Goal: Information Seeking & Learning: Check status

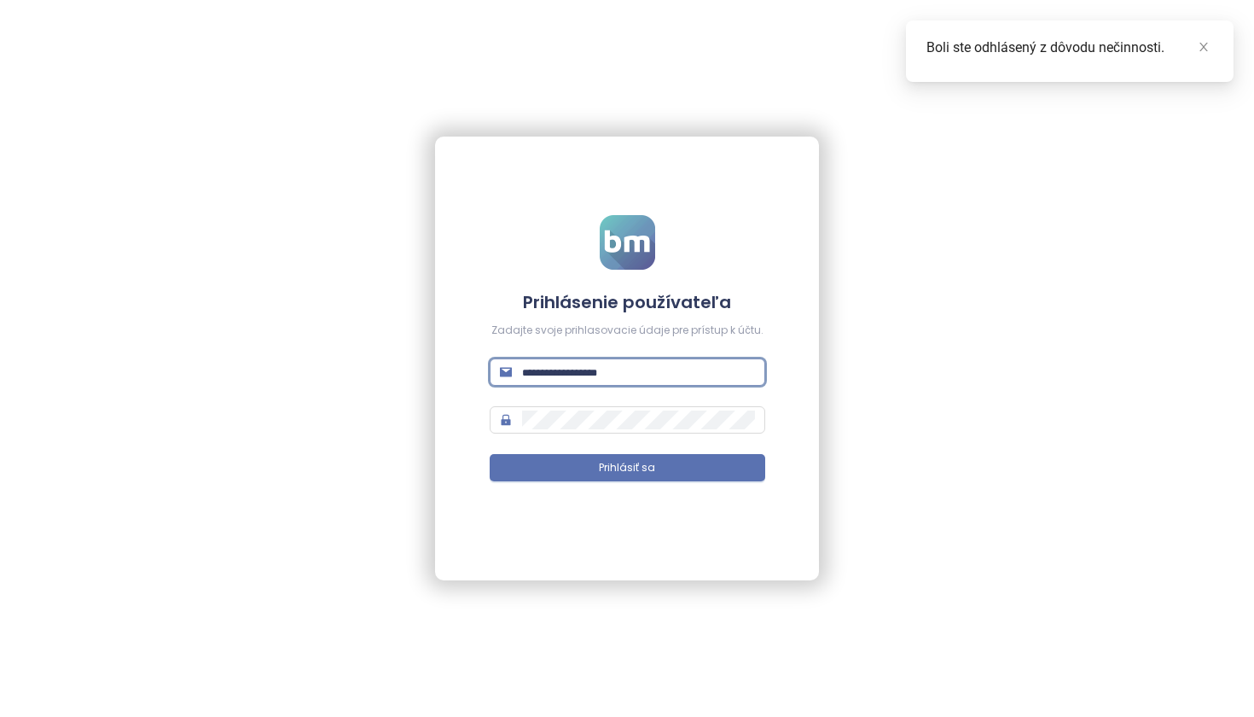
type input "**********"
click at [627, 468] on button "Prihlásiť sa" at bounding box center [628, 467] width 276 height 27
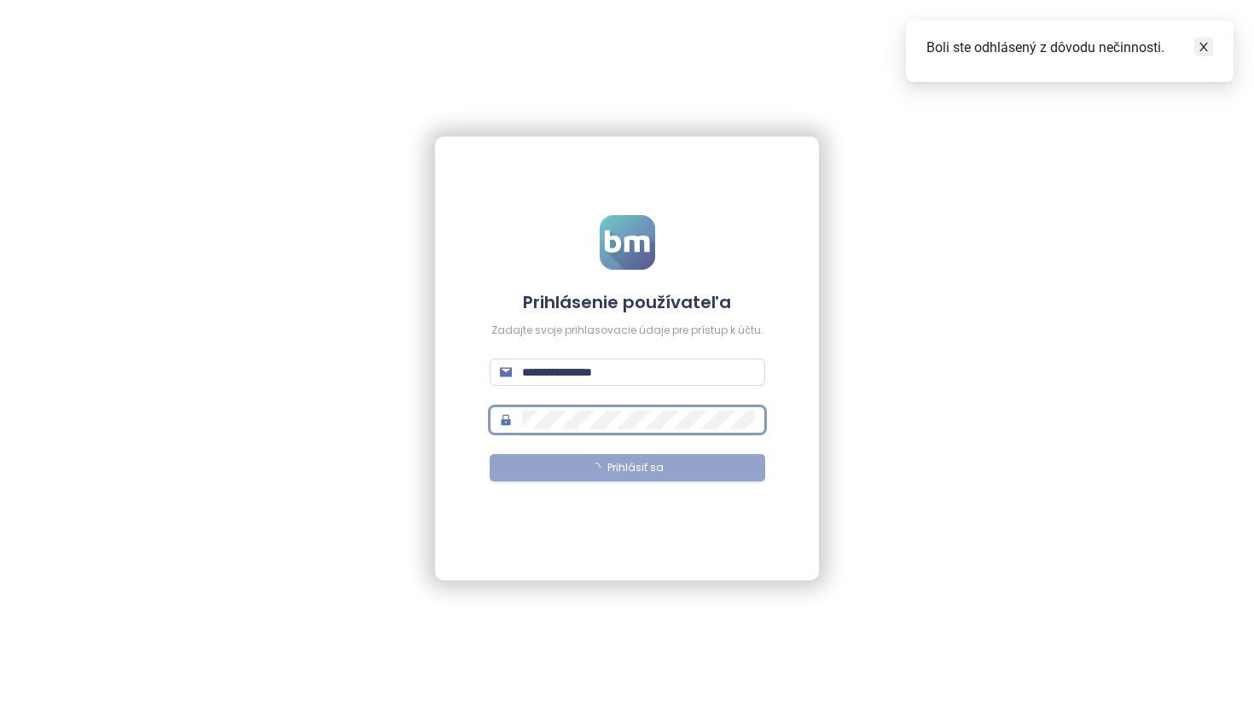
click at [1207, 49] on icon "close" at bounding box center [1204, 47] width 12 height 12
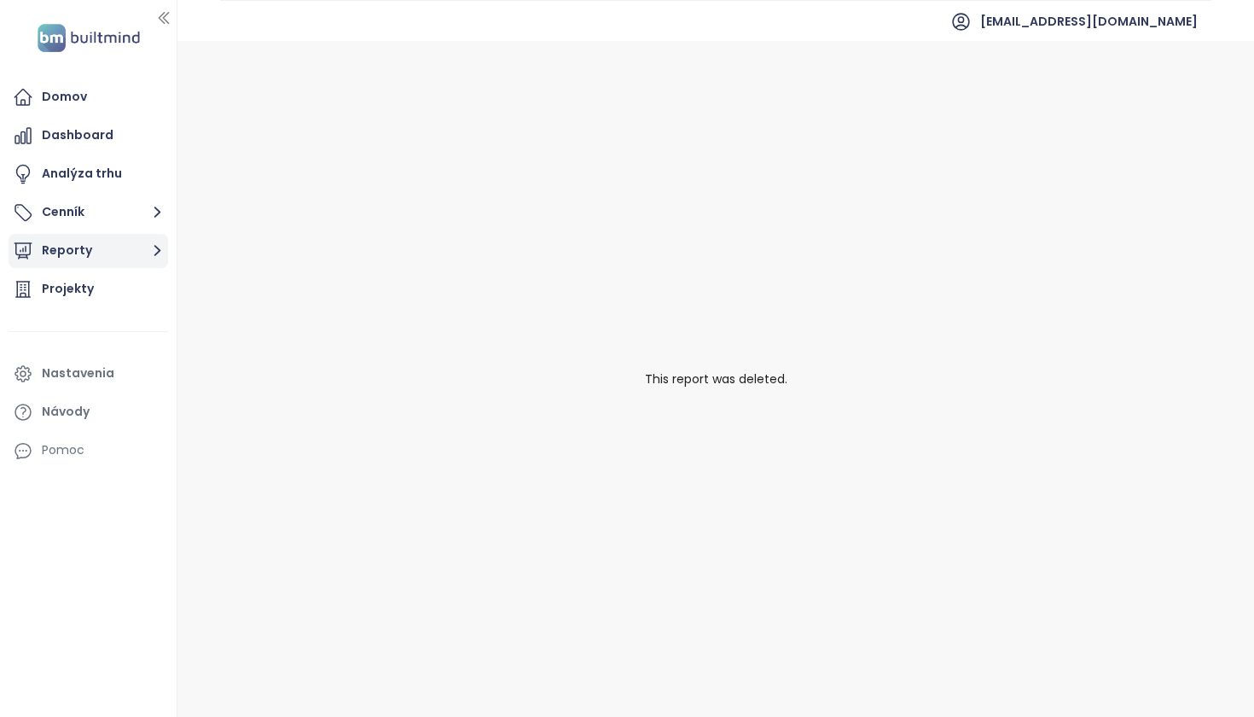
click at [81, 245] on button "Reporty" at bounding box center [89, 251] width 160 height 34
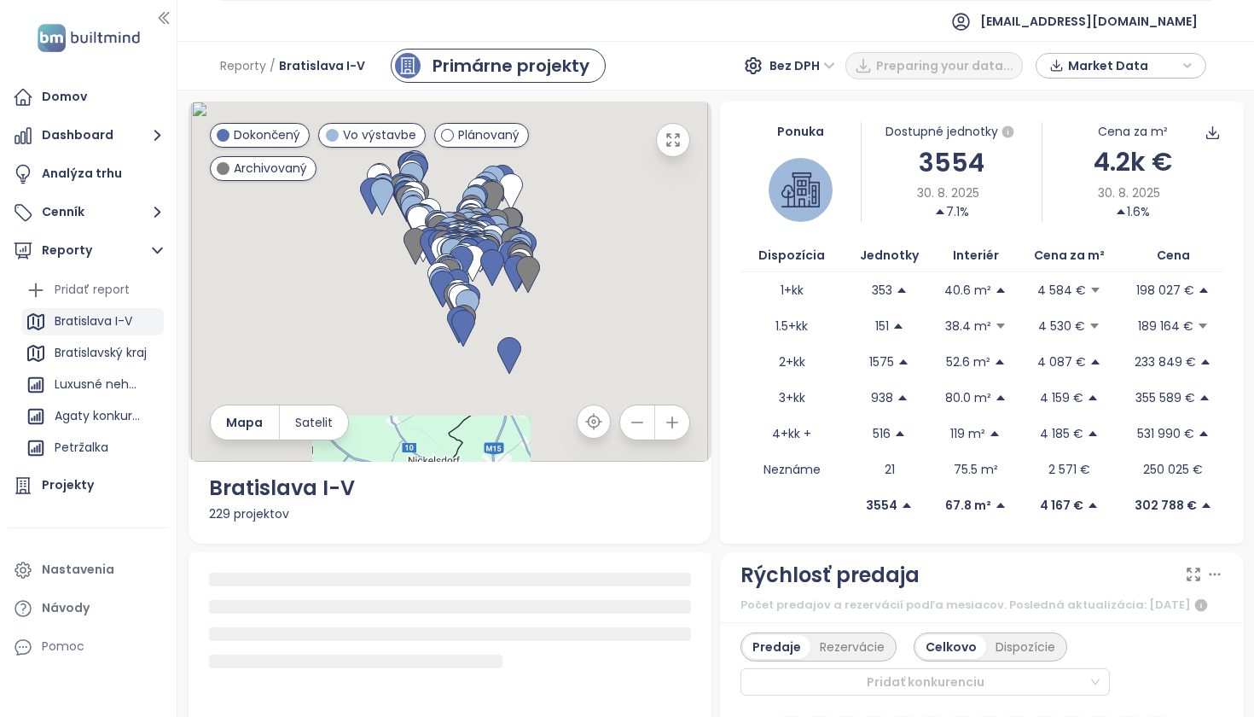
click at [102, 323] on div "Bratislava I-V" at bounding box center [94, 321] width 78 height 21
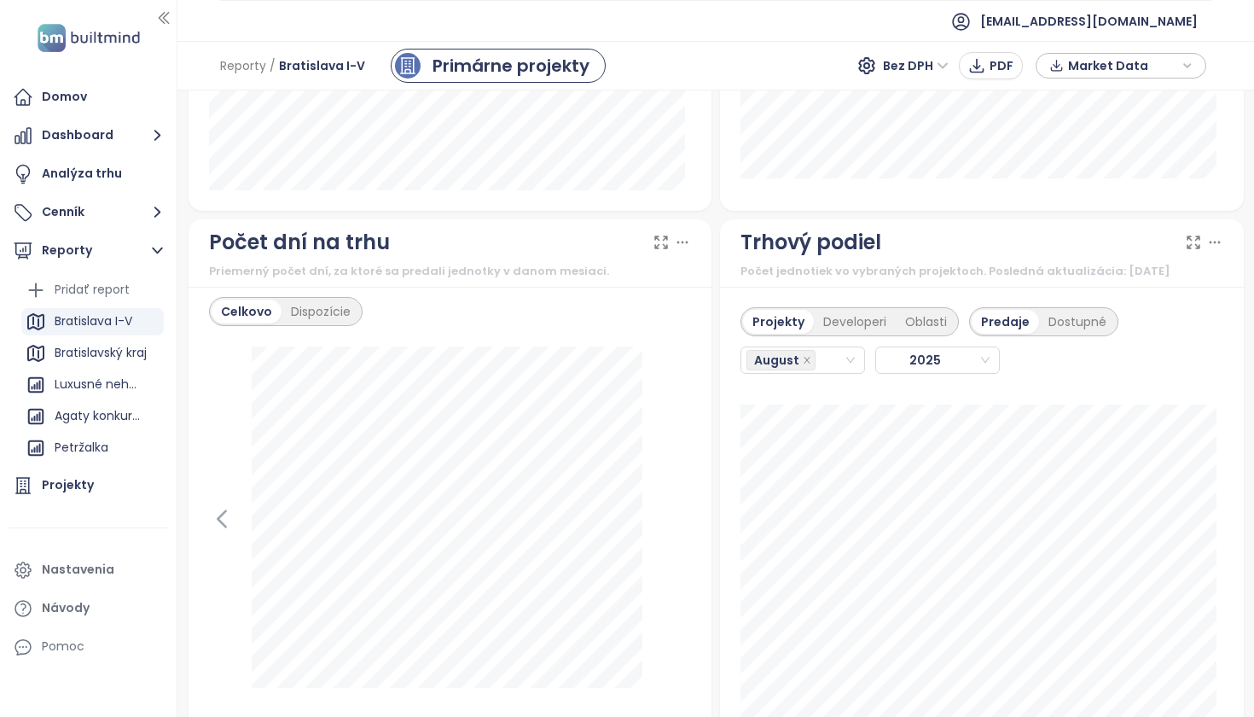
scroll to position [2013, 0]
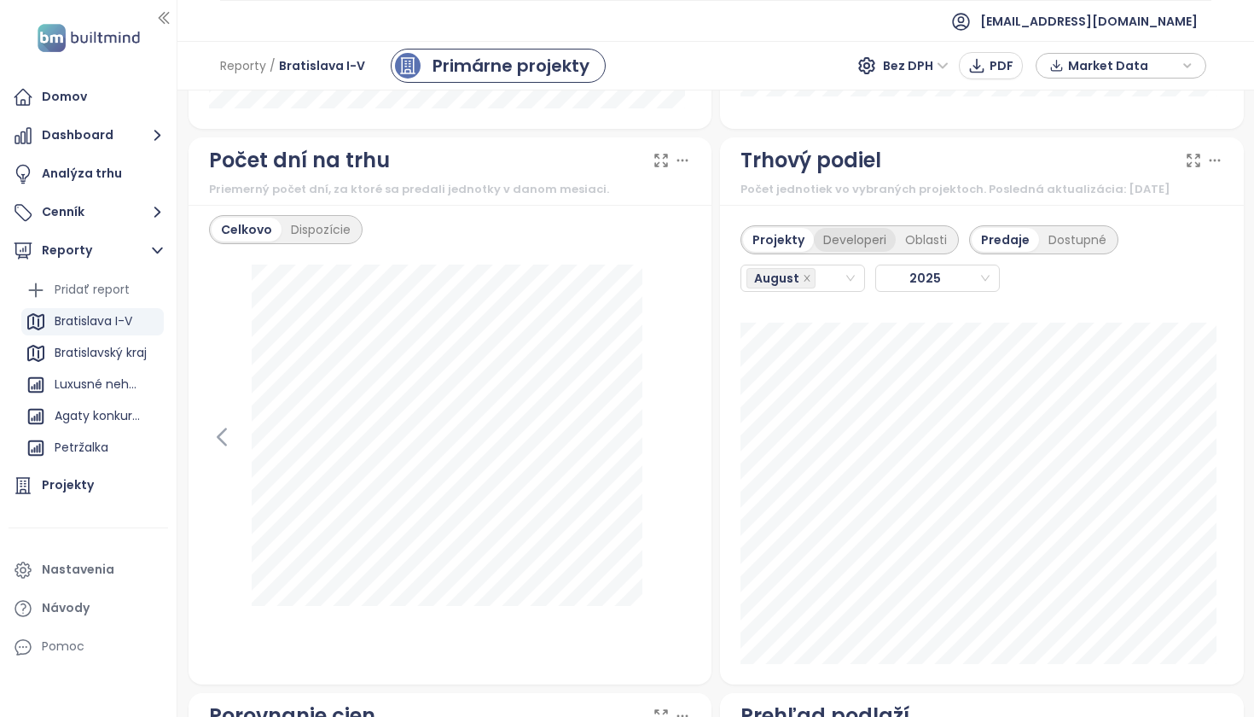
click at [834, 250] on div "Developeri" at bounding box center [855, 240] width 82 height 24
click at [825, 288] on div "August" at bounding box center [795, 278] width 97 height 24
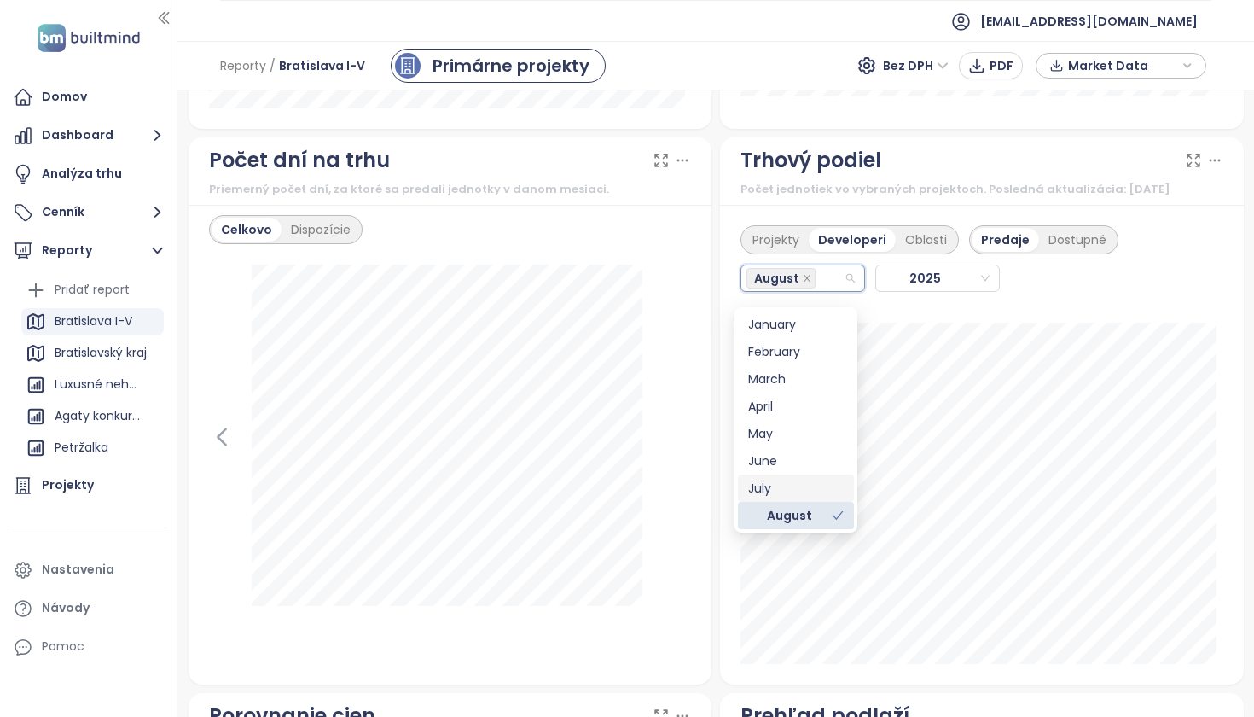
click at [785, 489] on div "July" at bounding box center [796, 488] width 96 height 19
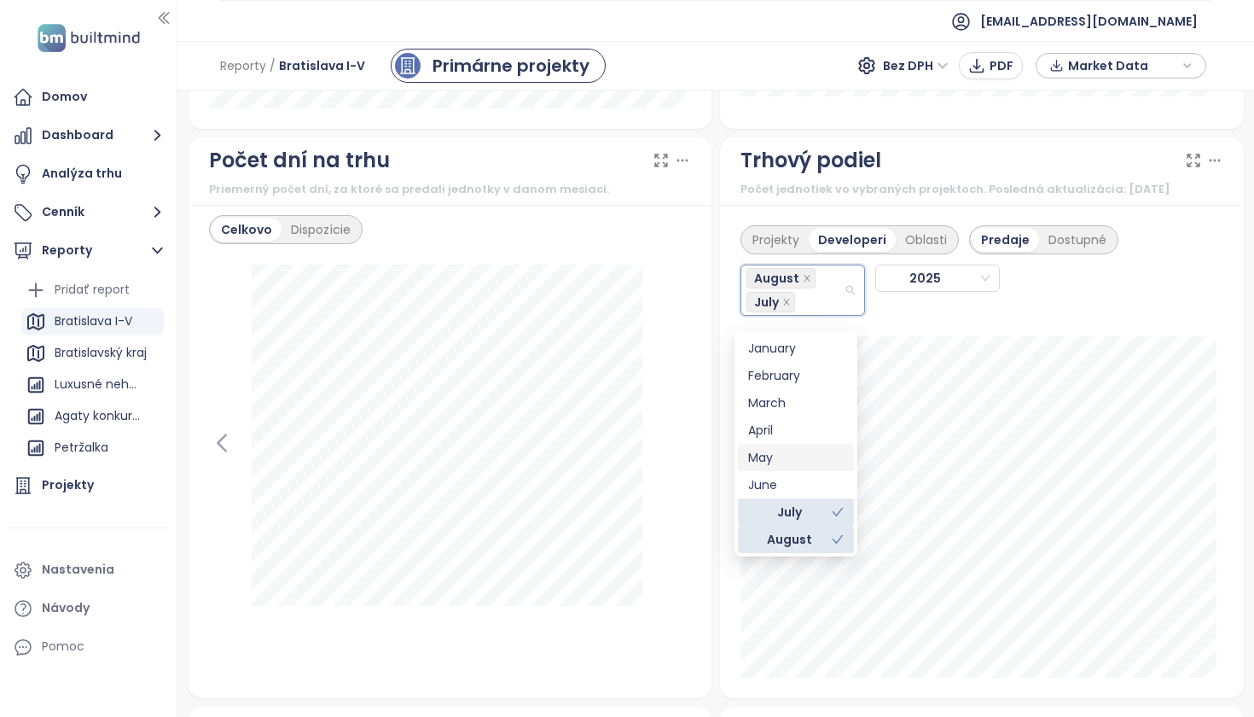
click at [1163, 338] on div "Projekty Developeri Oblasti Predaje Dostupné August [DATE] TATRA REAL: 2" at bounding box center [982, 451] width 524 height 493
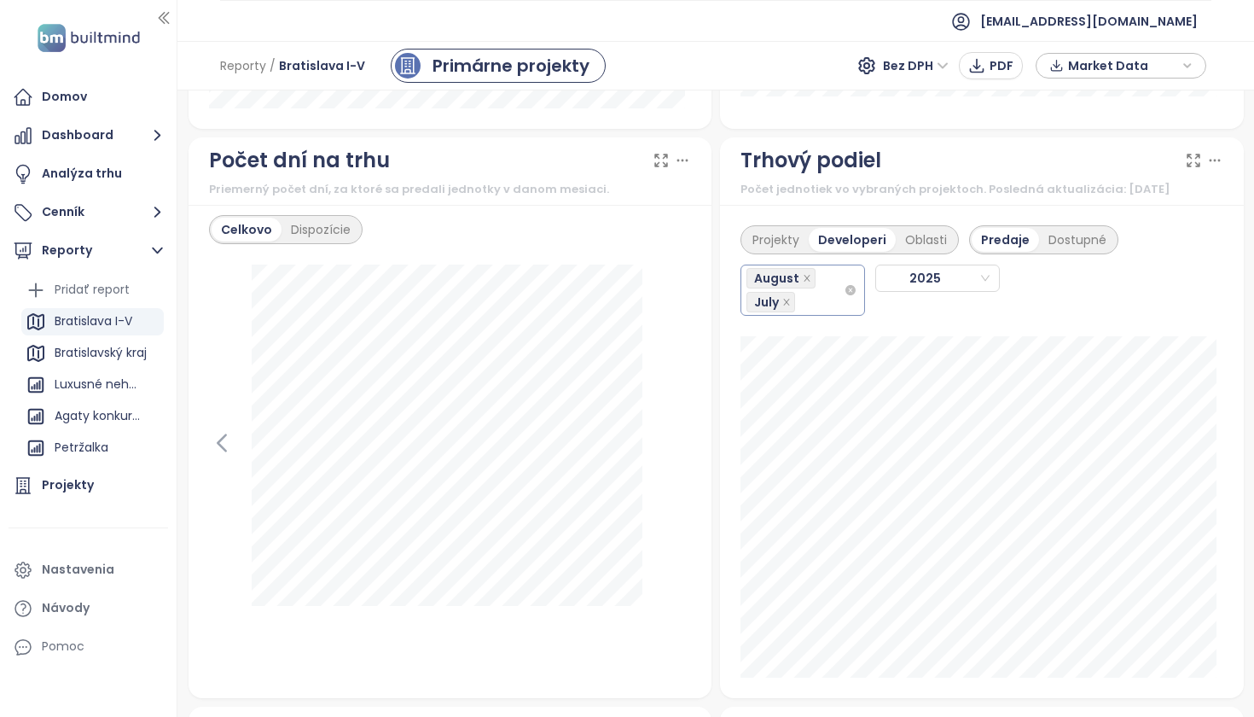
click at [810, 314] on div "August July" at bounding box center [795, 290] width 97 height 48
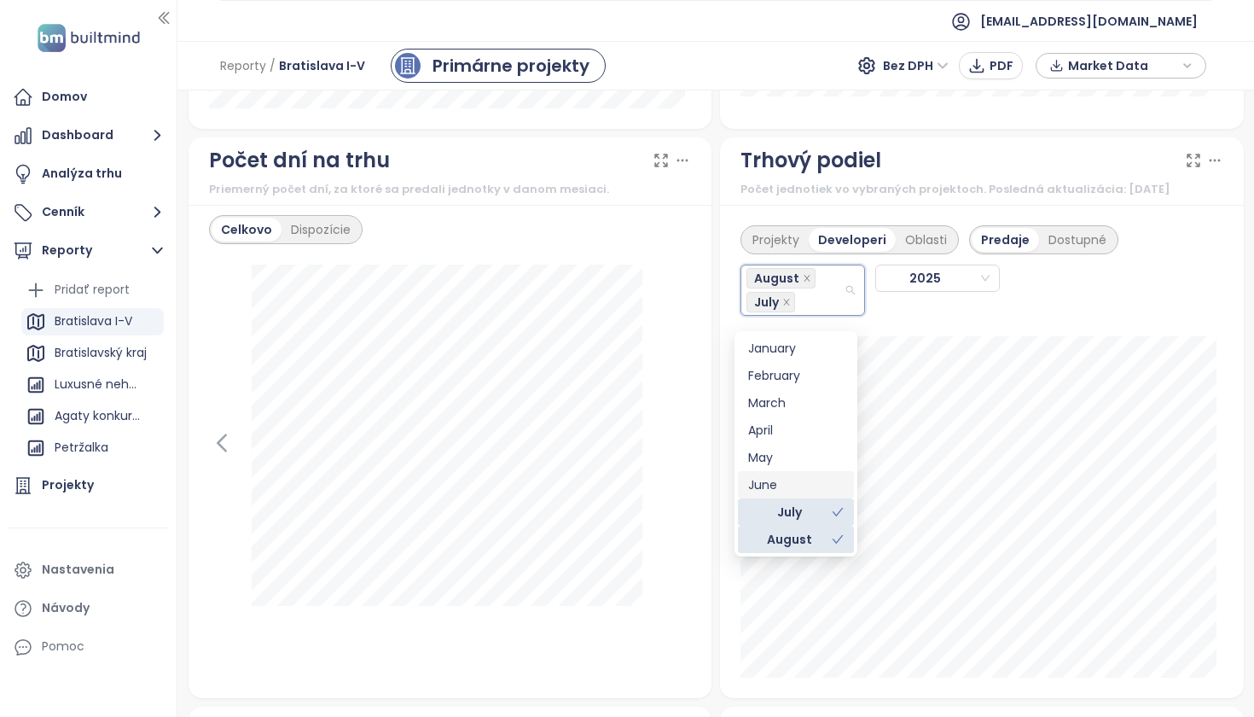
click at [791, 484] on div "June" at bounding box center [796, 484] width 96 height 19
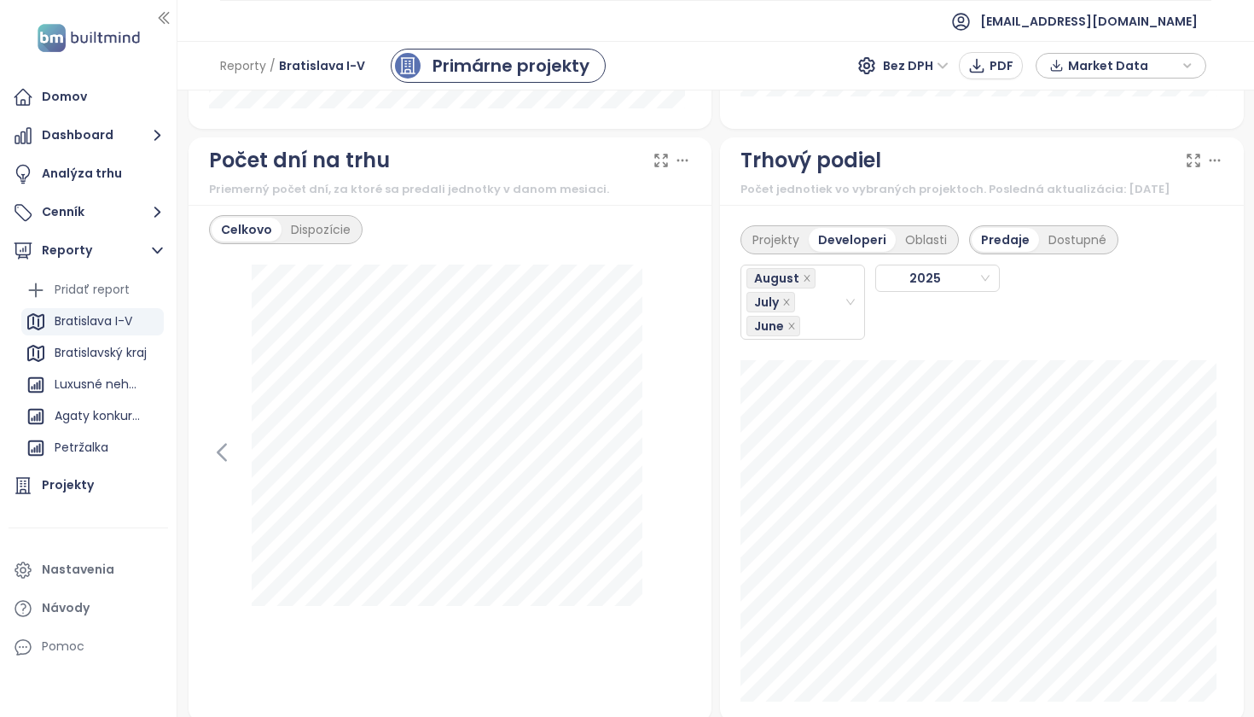
click at [1171, 340] on div "Projekty Developeri Oblasti Predaje Dostupné August July [DATE]" at bounding box center [982, 277] width 483 height 125
click at [812, 318] on div "August July June" at bounding box center [795, 302] width 97 height 72
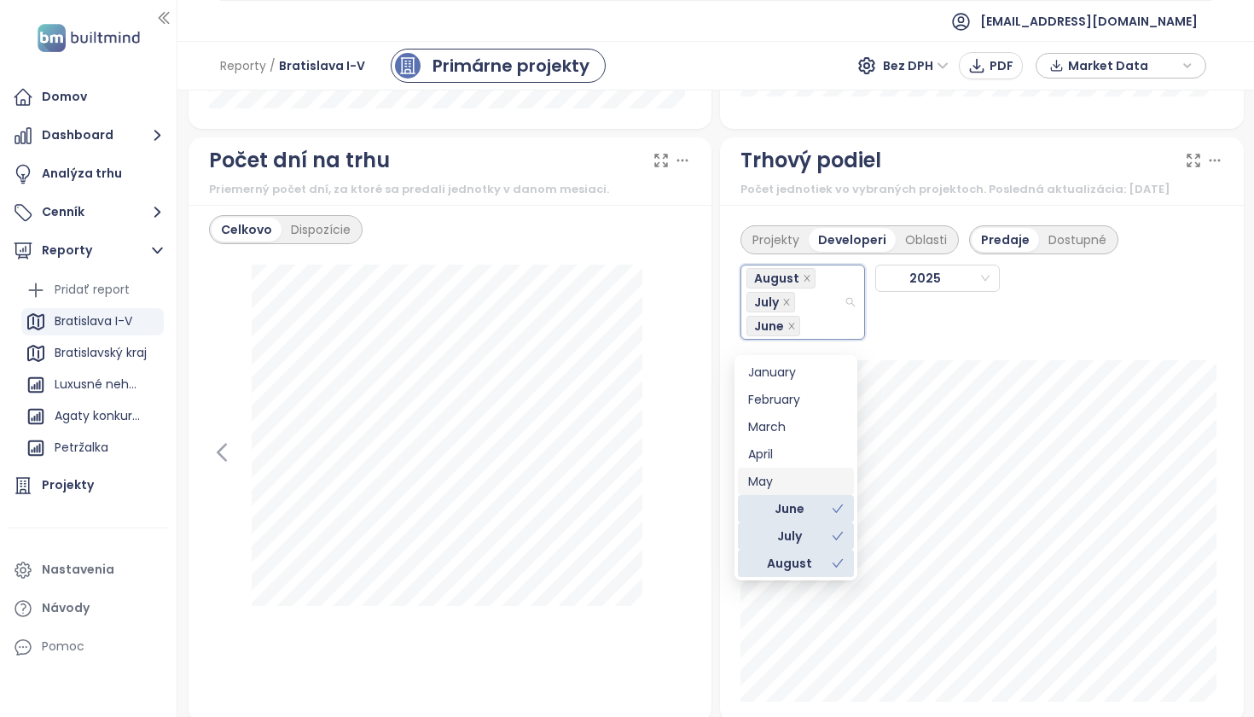
click at [789, 483] on div "May" at bounding box center [796, 481] width 96 height 19
click at [784, 468] on div "April" at bounding box center [796, 477] width 116 height 27
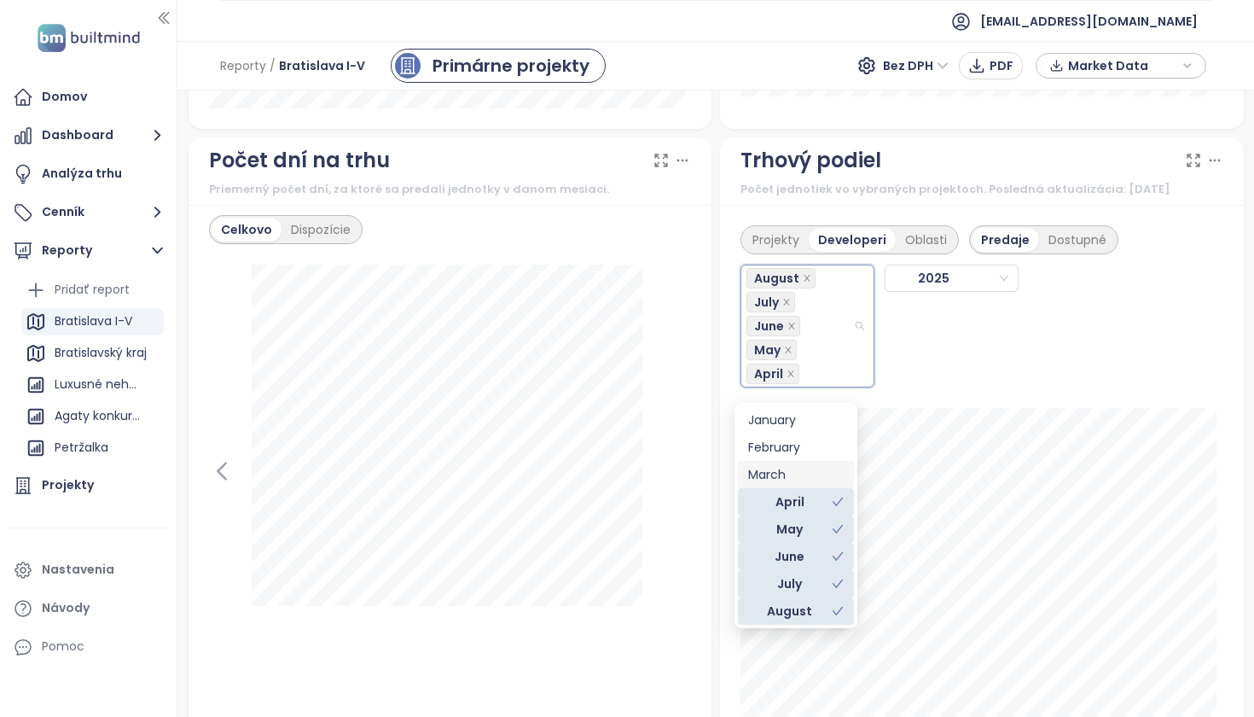
click at [789, 468] on div "March" at bounding box center [796, 474] width 96 height 19
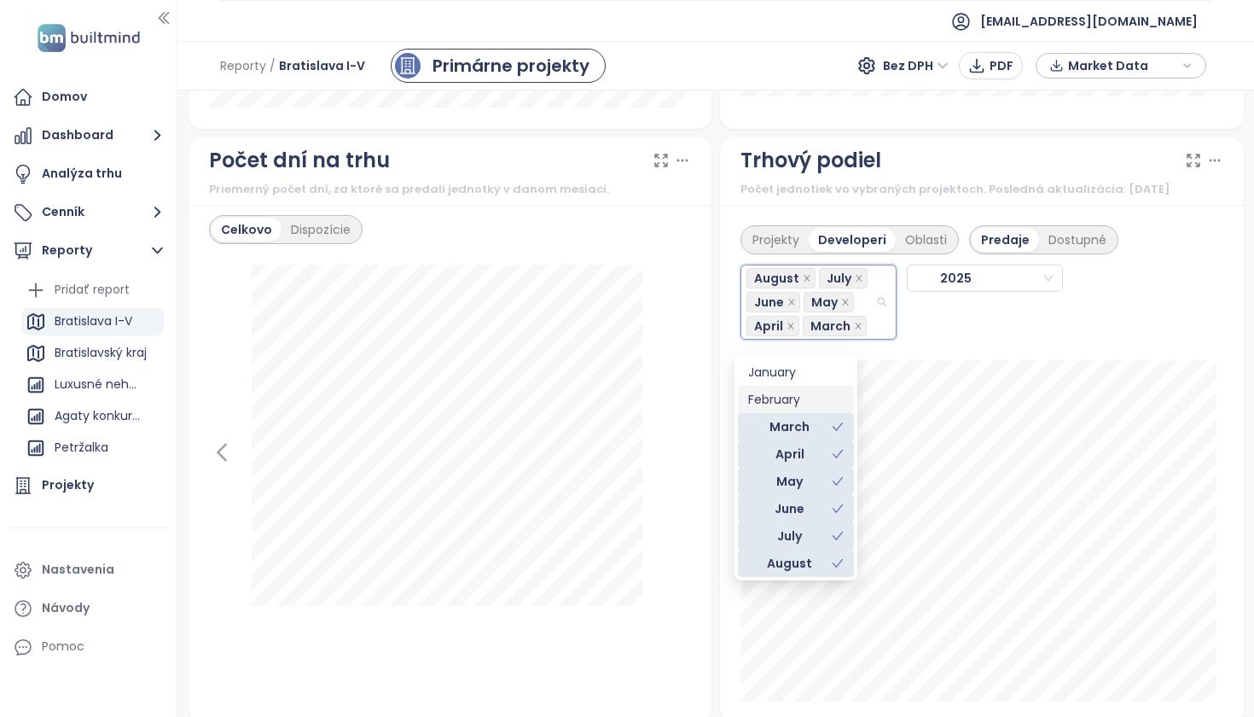
click at [794, 400] on div "February" at bounding box center [796, 399] width 96 height 19
click at [794, 392] on div "January" at bounding box center [796, 396] width 96 height 19
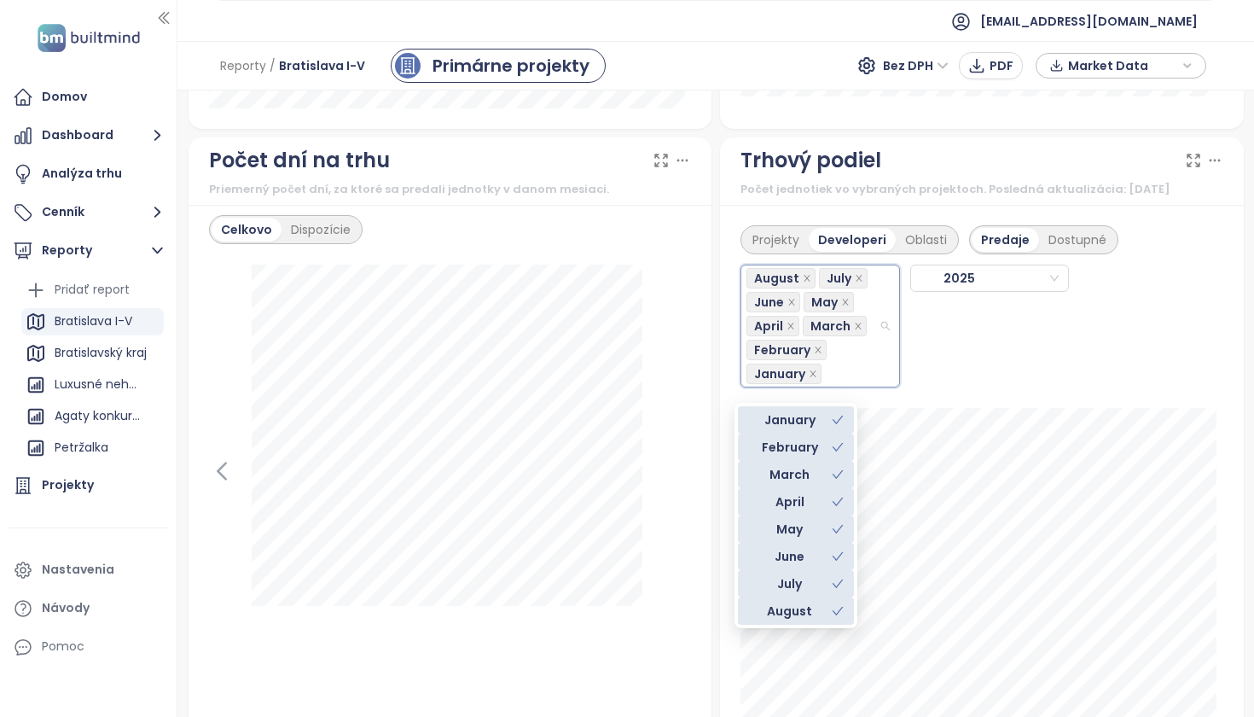
click at [1187, 358] on div "August July June May April March February [DATE]" at bounding box center [982, 320] width 483 height 133
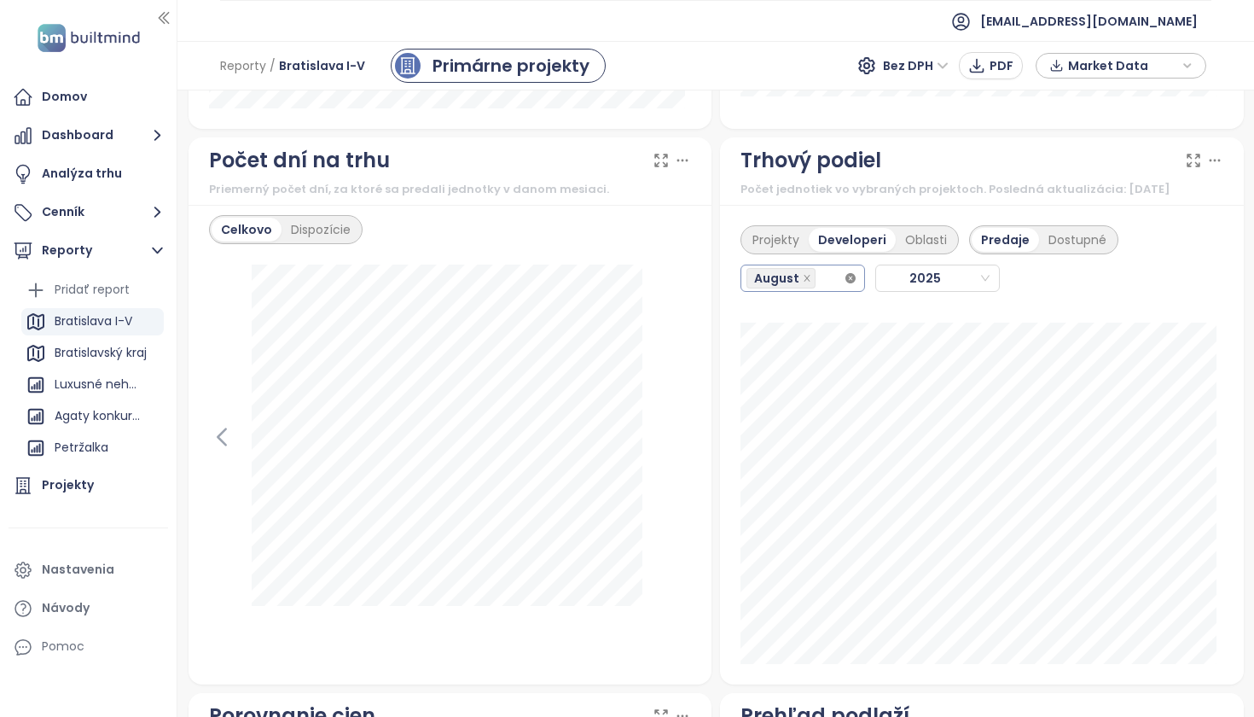
click at [875, 339] on div "Projekty Developeri Oblasti Predaje Dostupné [DATE]" at bounding box center [982, 445] width 524 height 480
click at [777, 252] on div "Projekty" at bounding box center [776, 240] width 66 height 24
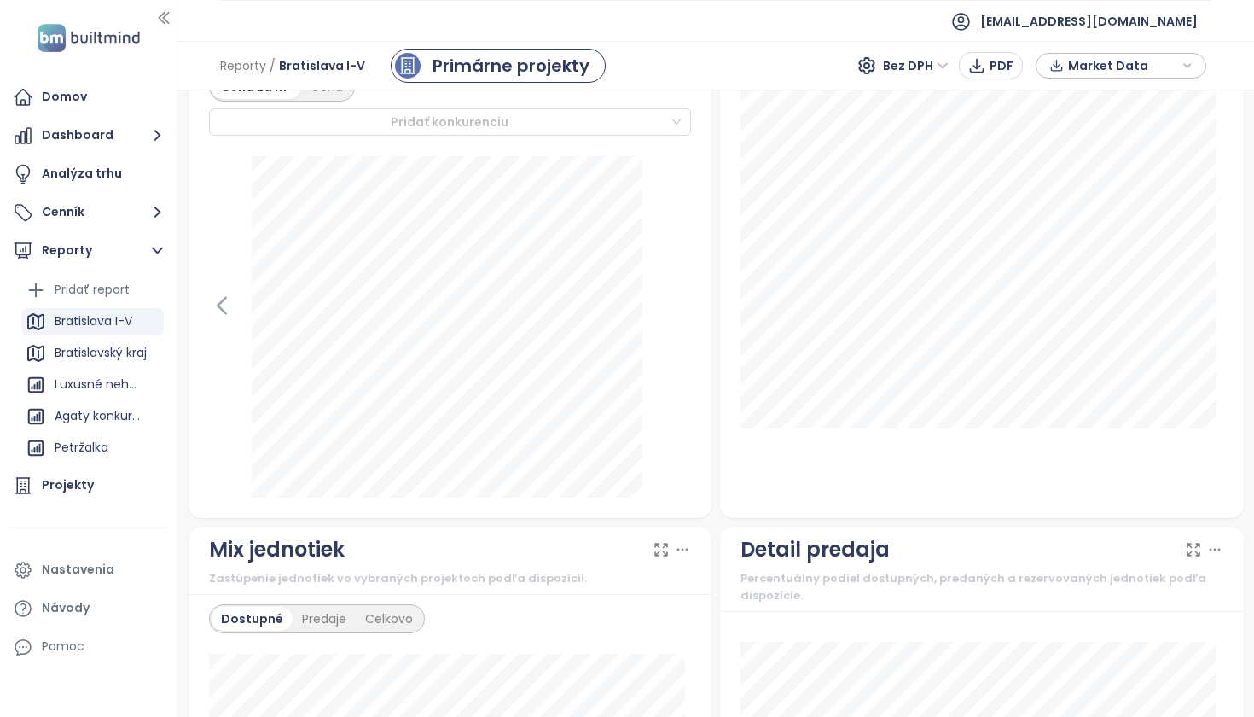
scroll to position [0, 0]
